Goal: Manage account settings

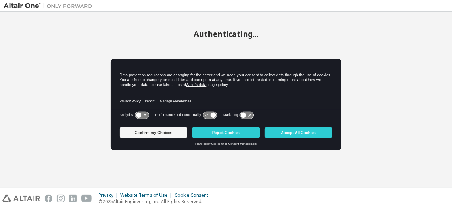
click at [205, 112] on icon at bounding box center [210, 114] width 14 height 7
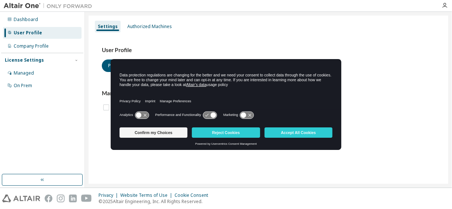
click at [213, 113] on icon at bounding box center [214, 115] width 6 height 6
click at [210, 113] on icon at bounding box center [210, 114] width 14 height 7
click at [246, 116] on icon at bounding box center [244, 115] width 6 height 6
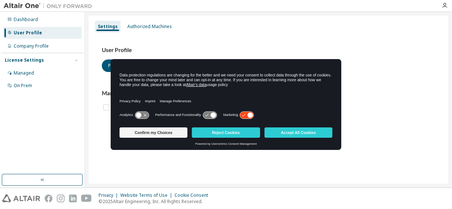
click at [246, 116] on icon at bounding box center [247, 114] width 14 height 7
click at [246, 116] on icon at bounding box center [244, 115] width 6 height 6
click at [246, 116] on icon at bounding box center [247, 114] width 14 height 7
click at [246, 116] on icon at bounding box center [244, 115] width 6 height 6
click at [173, 133] on button "Confirm my Choices" at bounding box center [154, 132] width 68 height 10
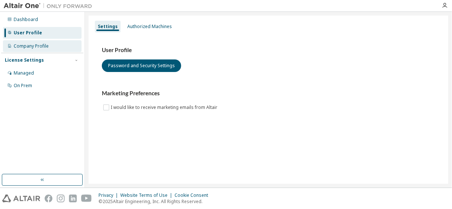
click at [49, 45] on div "Company Profile" at bounding box center [42, 46] width 79 height 12
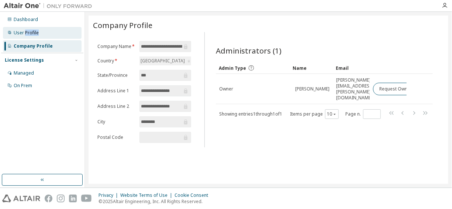
click at [32, 32] on div "User Profile" at bounding box center [26, 33] width 25 height 6
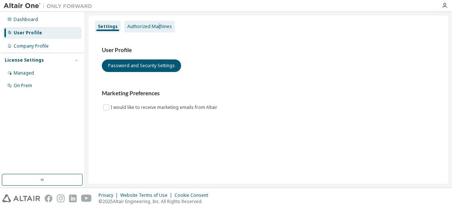
drag, startPoint x: 32, startPoint y: 32, endPoint x: 158, endPoint y: 28, distance: 125.9
click at [158, 28] on div "Authorized Machines" at bounding box center [149, 27] width 45 height 6
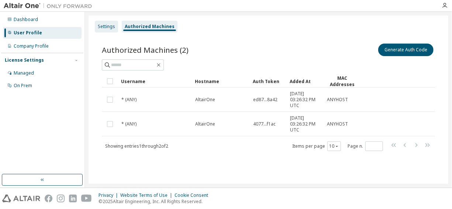
drag, startPoint x: 158, startPoint y: 28, endPoint x: 108, endPoint y: 26, distance: 49.9
click at [108, 26] on div "Settings" at bounding box center [106, 27] width 17 height 6
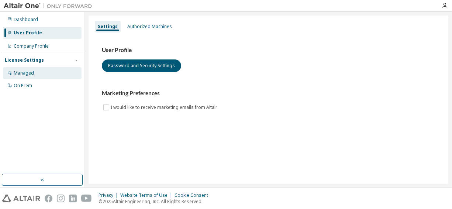
click at [34, 73] on div "Managed" at bounding box center [42, 73] width 79 height 12
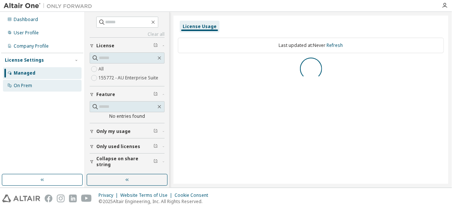
click at [42, 82] on div "On Prem" at bounding box center [42, 86] width 79 height 12
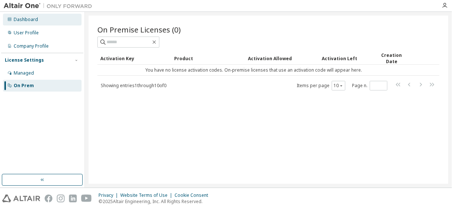
click at [35, 22] on div "Dashboard" at bounding box center [26, 20] width 24 height 6
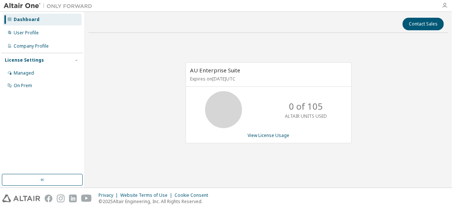
click at [443, 5] on icon "button" at bounding box center [445, 6] width 6 height 6
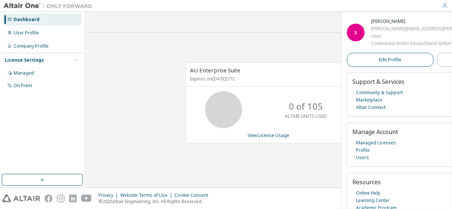
click at [379, 63] on span "Edit Profile" at bounding box center [390, 59] width 23 height 7
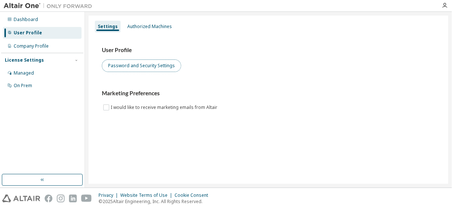
click at [131, 66] on button "Password and Security Settings" at bounding box center [141, 65] width 79 height 13
